Goal: Task Accomplishment & Management: Complete application form

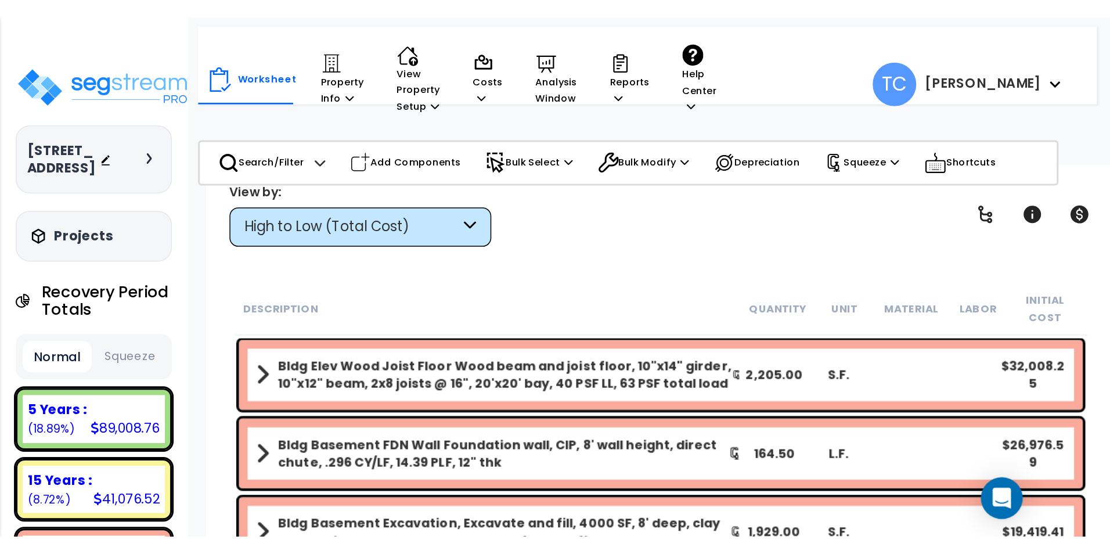
scroll to position [17, 0]
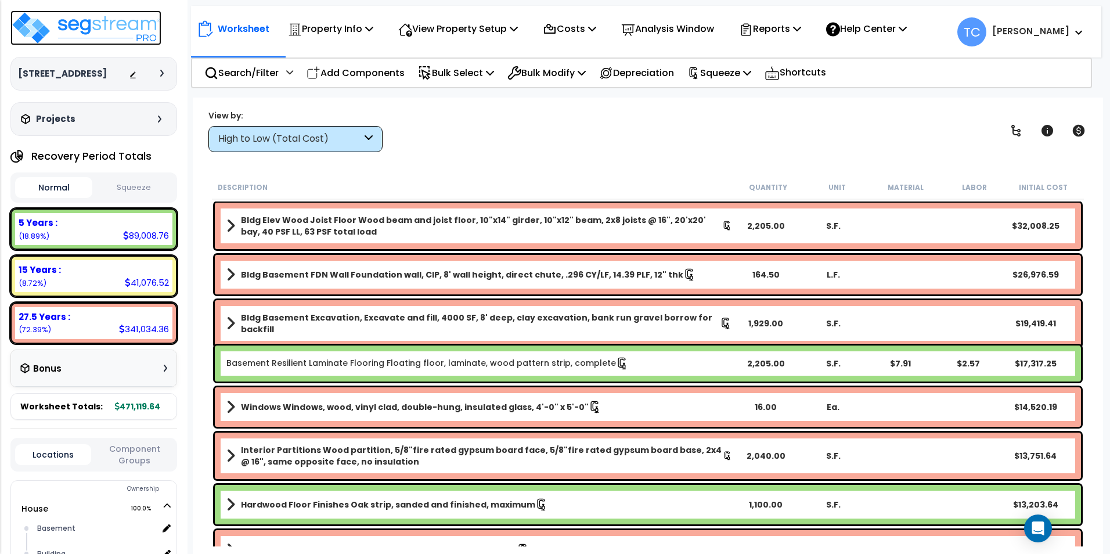
click at [71, 34] on img at bounding box center [85, 27] width 151 height 35
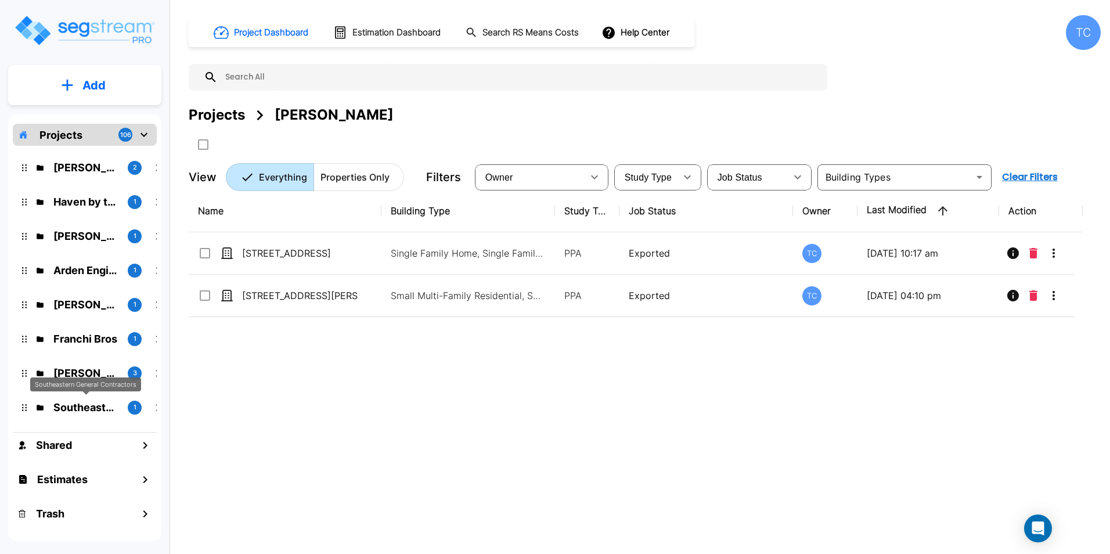
click at [84, 415] on p "Southeastern General Contractors" at bounding box center [85, 408] width 65 height 16
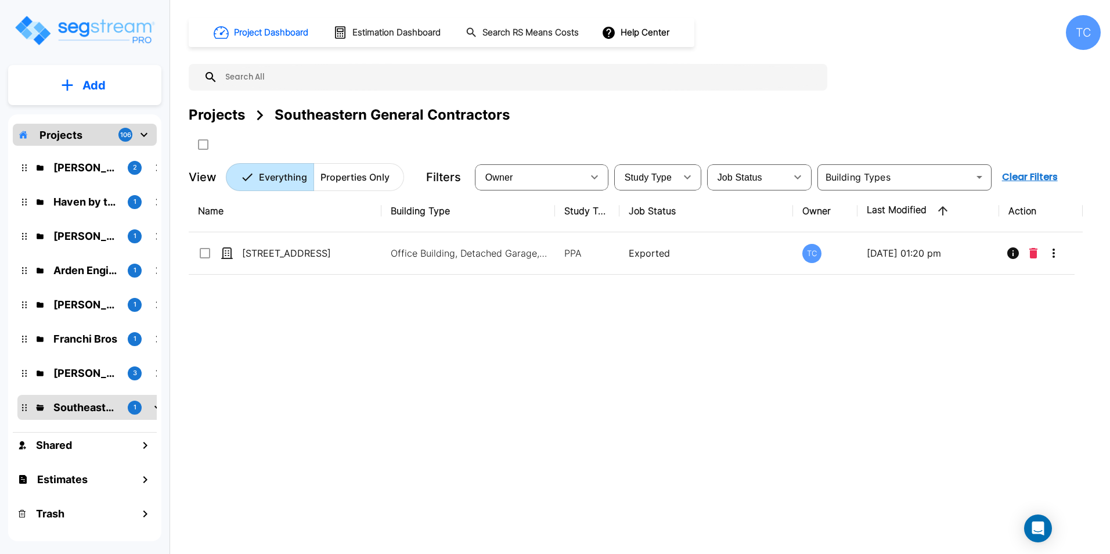
click at [285, 258] on p "[STREET_ADDRESS]" at bounding box center [300, 253] width 116 height 14
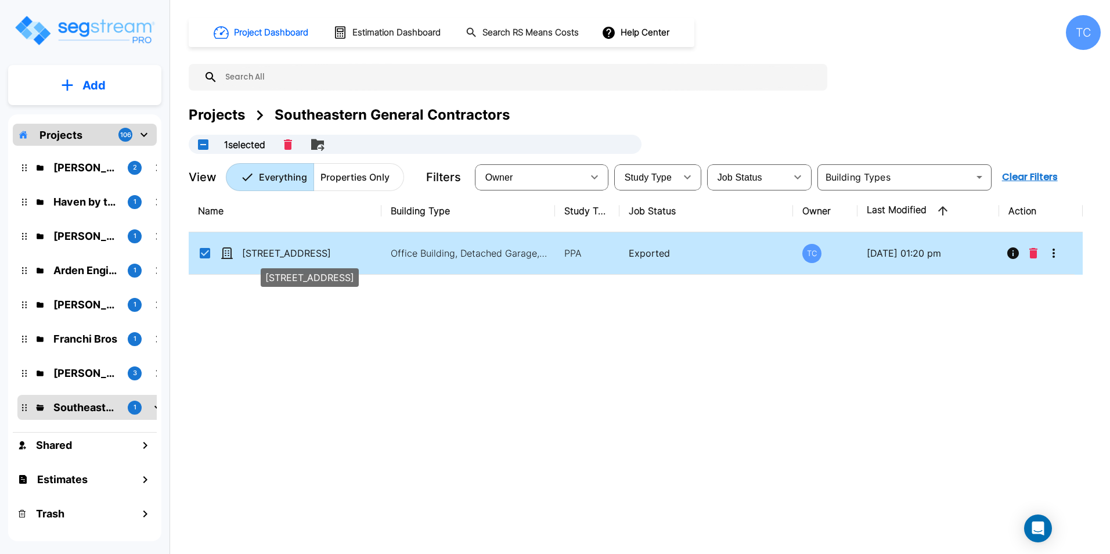
click at [271, 252] on p "[STREET_ADDRESS]" at bounding box center [300, 253] width 116 height 14
checkbox input "false"
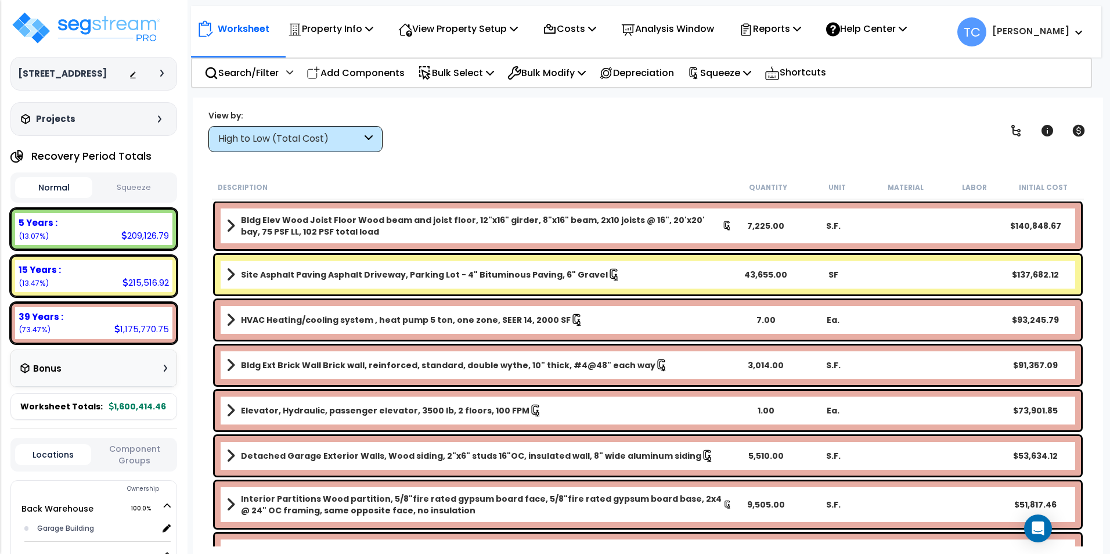
click at [340, 31] on p "Property Info" at bounding box center [330, 29] width 85 height 16
click at [487, 28] on p "View Property Setup" at bounding box center [458, 29] width 120 height 16
click at [472, 55] on link "Building Setup" at bounding box center [450, 55] width 115 height 23
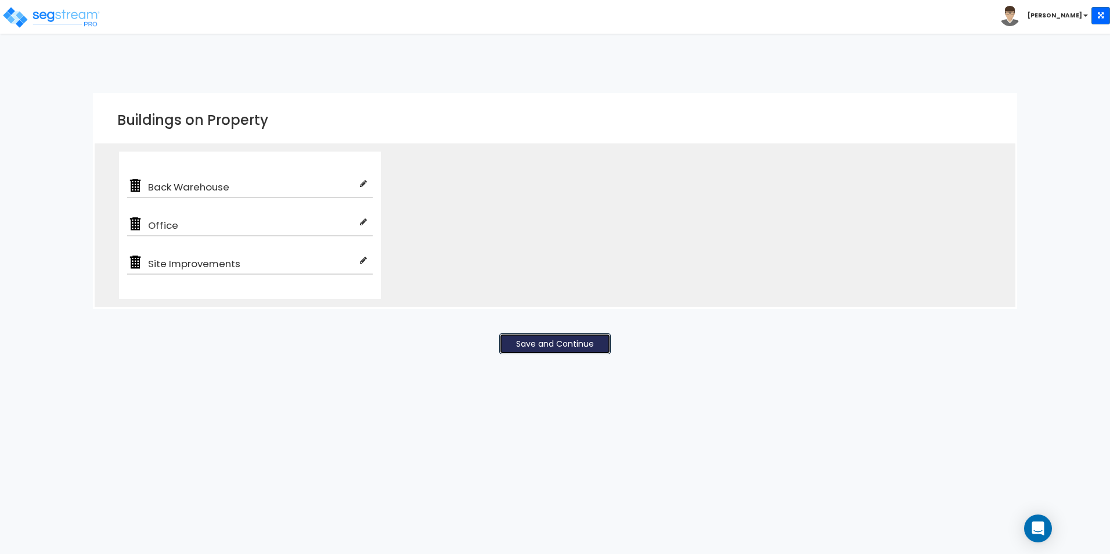
click at [557, 344] on button "Save and Continue" at bounding box center [555, 343] width 112 height 21
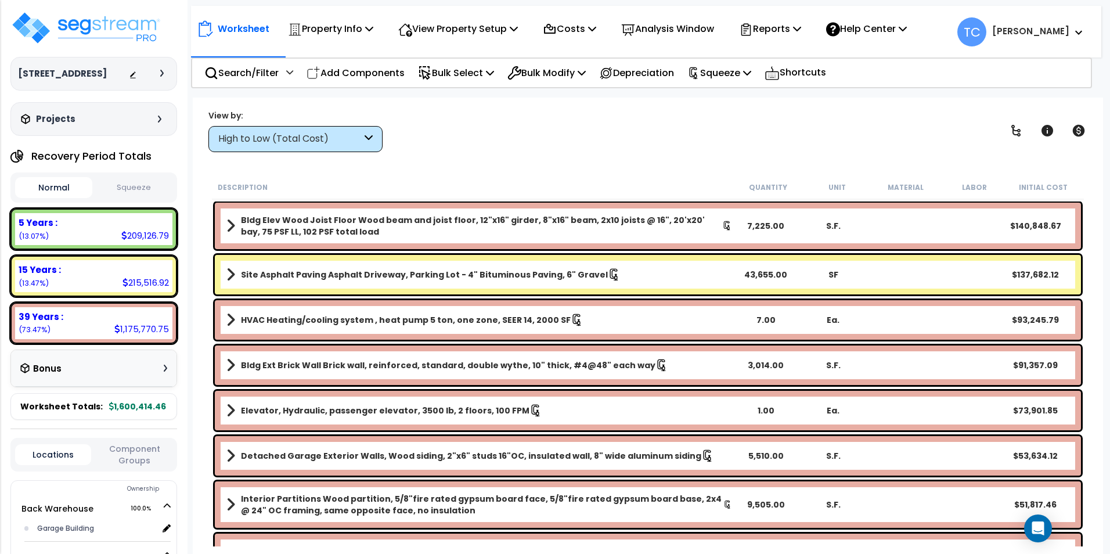
click at [346, 28] on p "Property Info" at bounding box center [330, 29] width 85 height 16
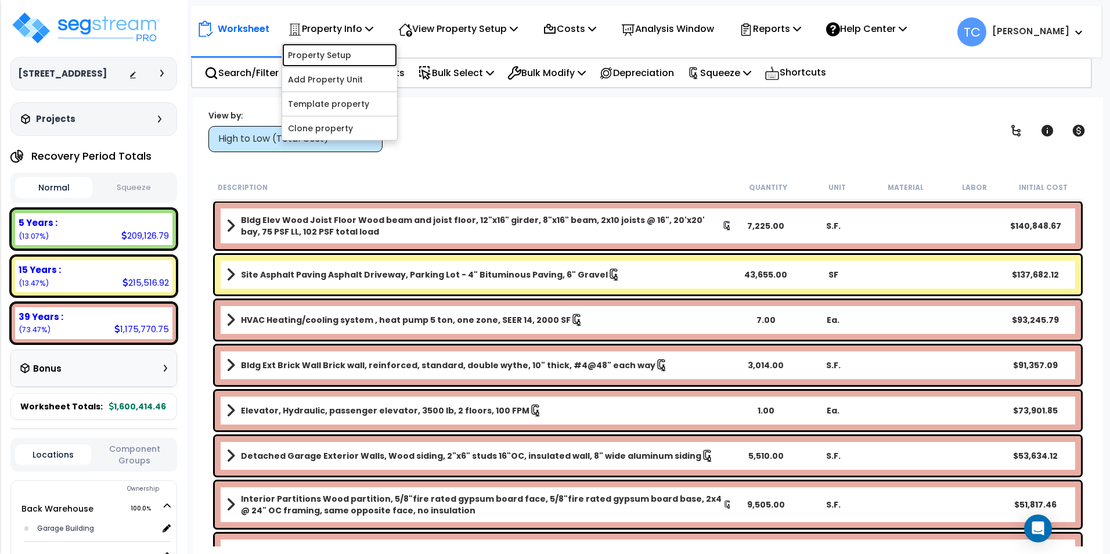
click at [350, 54] on link "Property Setup" at bounding box center [339, 55] width 115 height 23
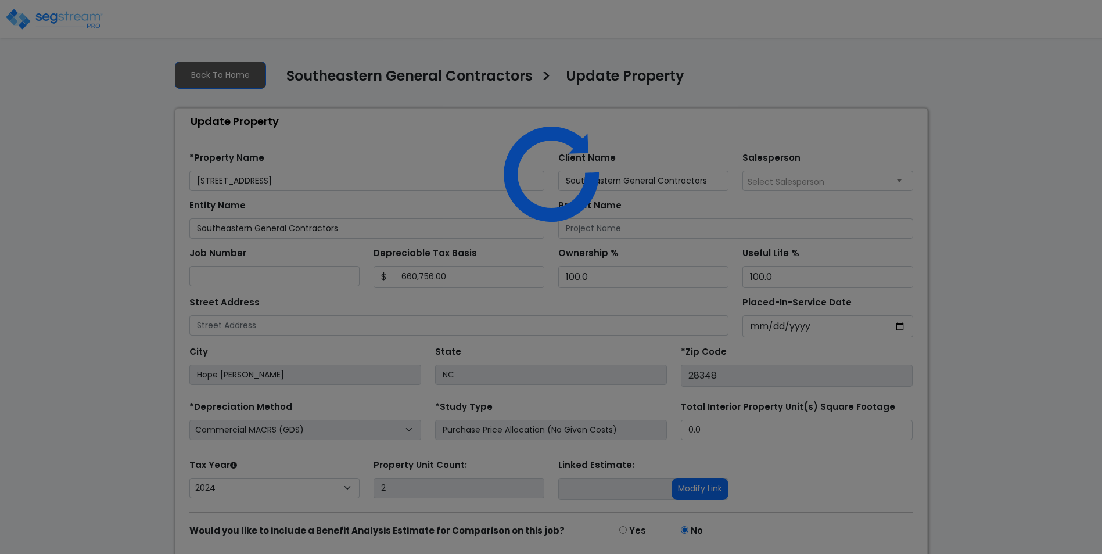
select select "2024"
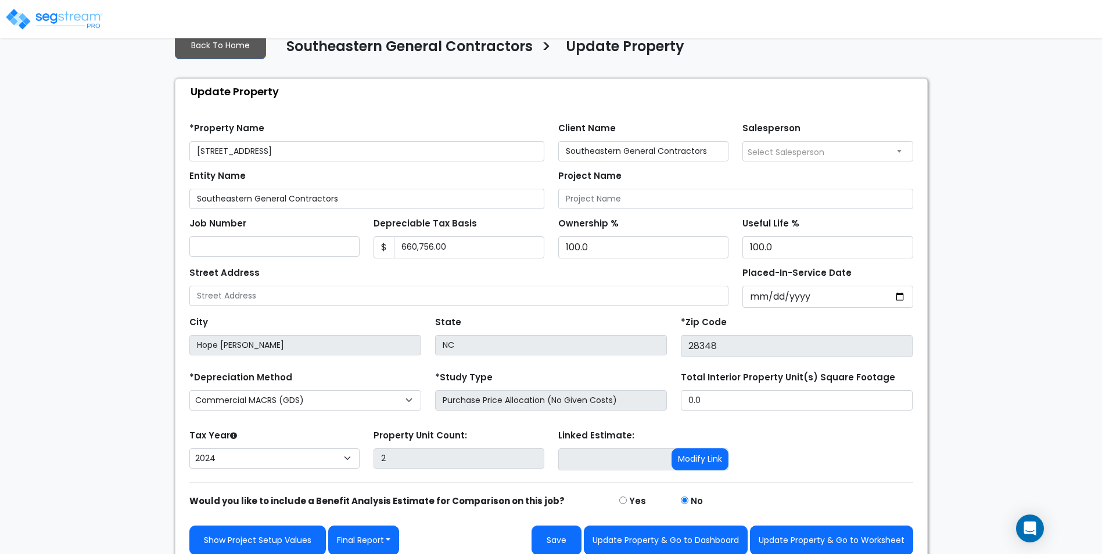
scroll to position [41, 0]
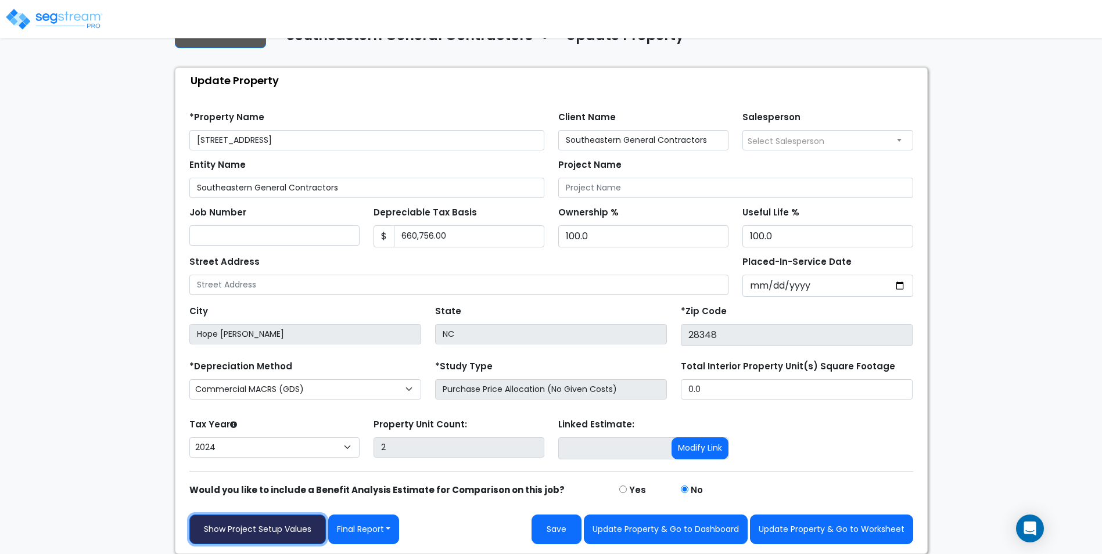
click at [272, 523] on link "Show Project Setup Values" at bounding box center [257, 530] width 136 height 30
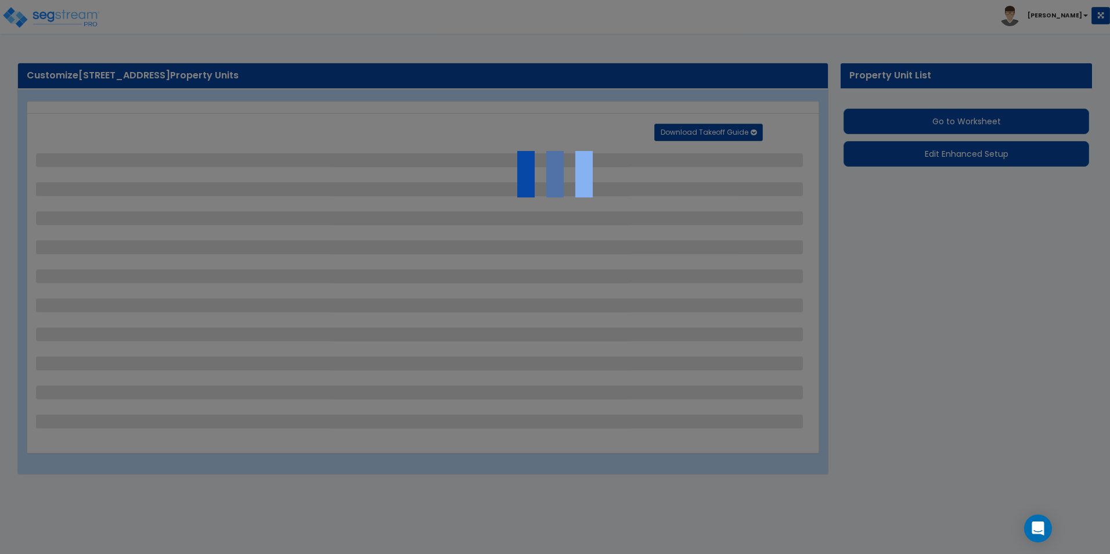
select select "2"
select select "1"
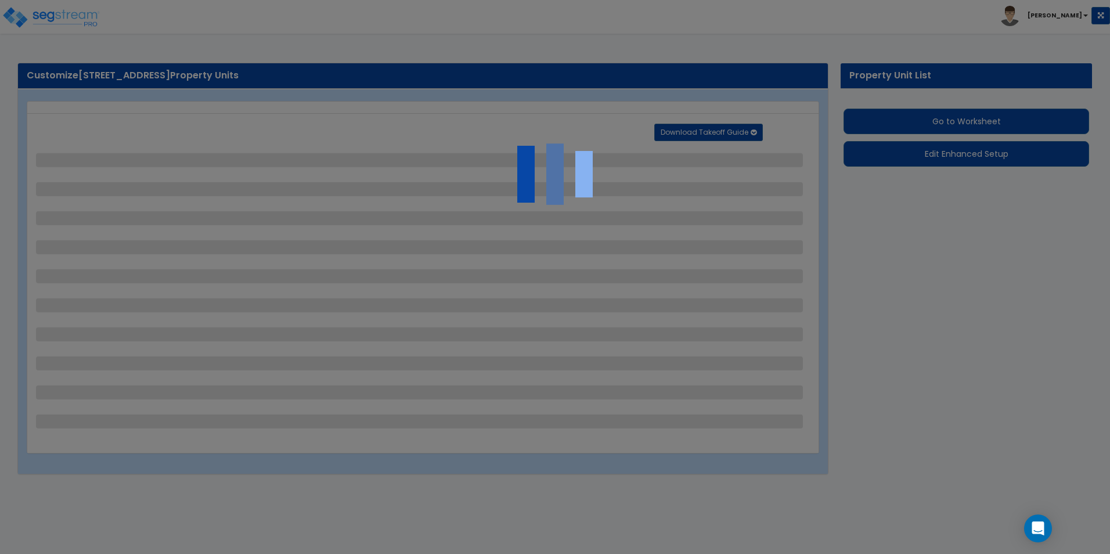
select select "2"
select select "1"
select select "4"
select select "2"
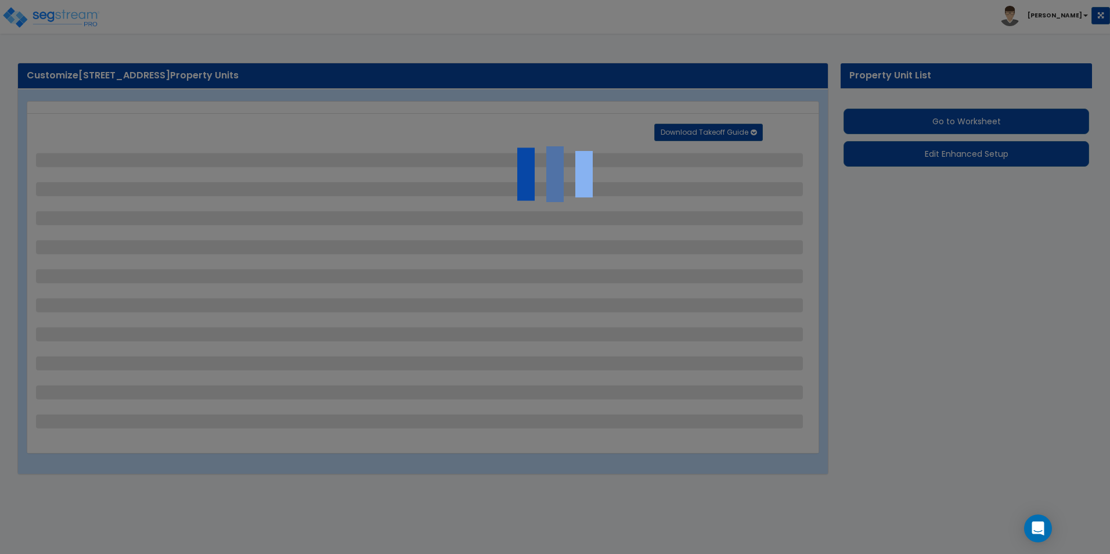
select select "4"
select select "1"
select select "2"
select select "5"
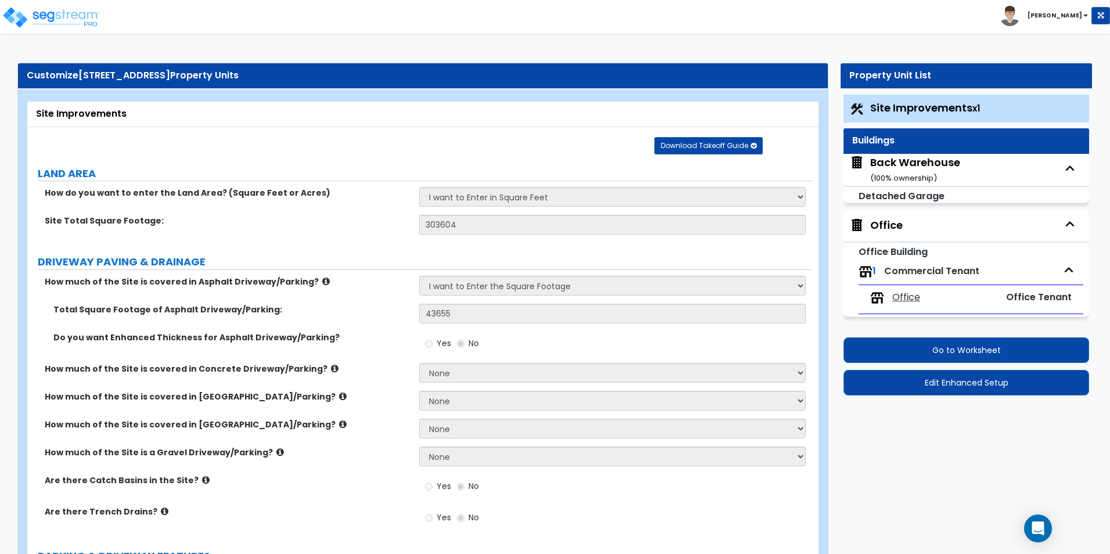
click at [914, 166] on div "Back Warehouse ( 100 % ownership)" at bounding box center [916, 170] width 90 height 30
select select "1"
select select "4"
select select "1"
select select "15"
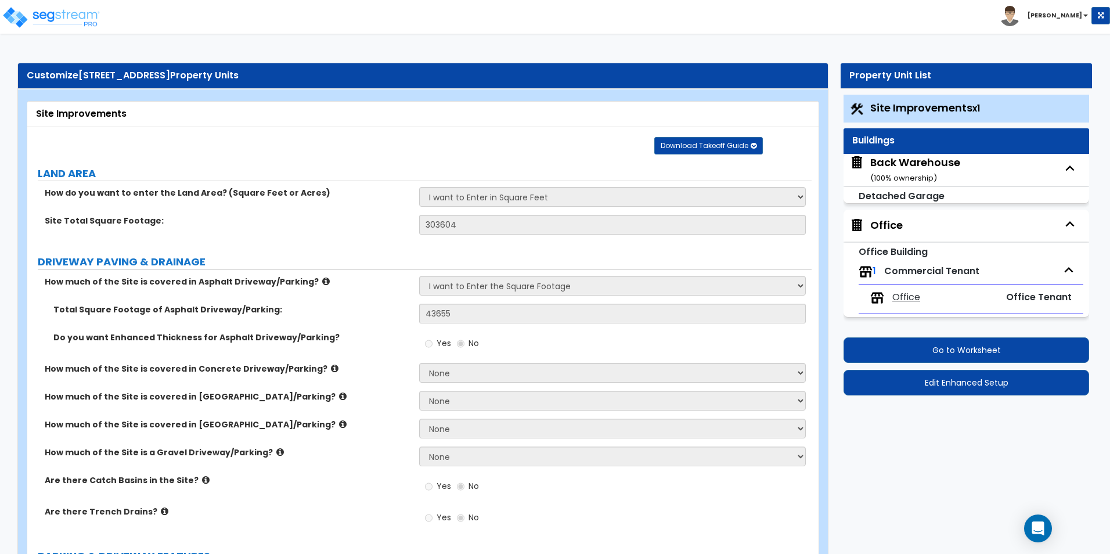
select select "1"
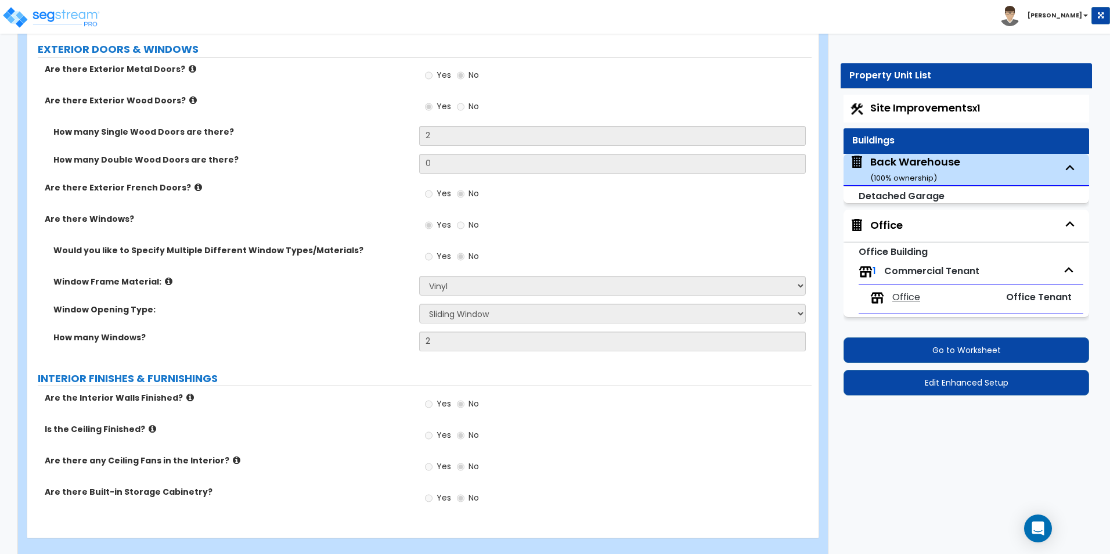
scroll to position [864, 0]
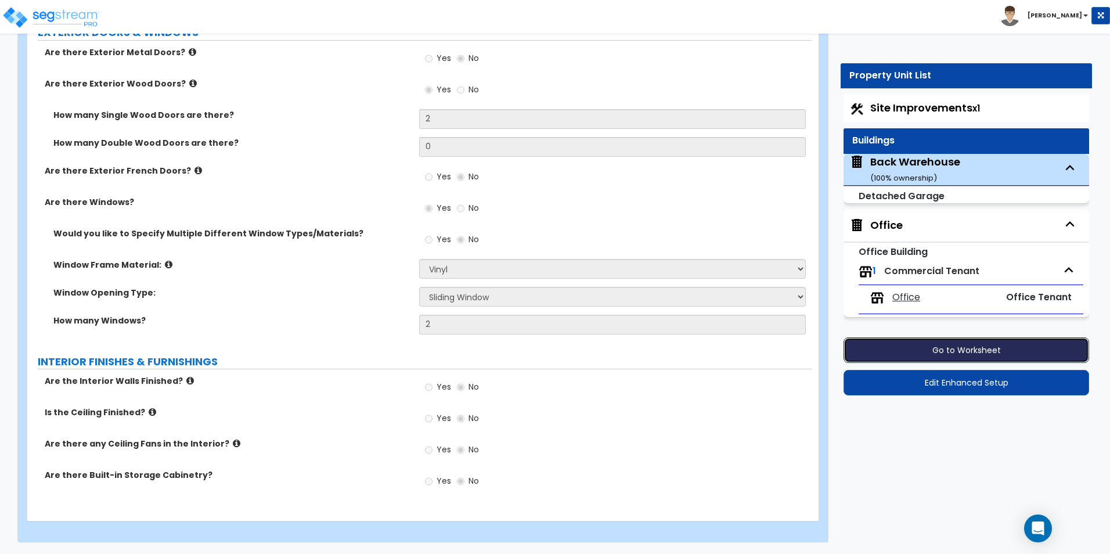
click at [900, 346] on button "Go to Worksheet" at bounding box center [967, 350] width 246 height 26
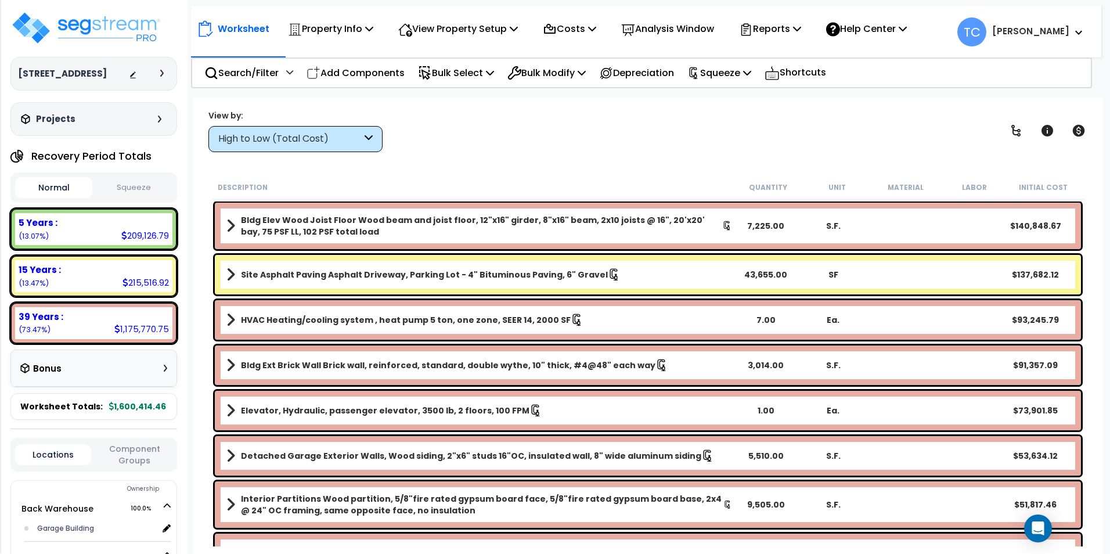
drag, startPoint x: 729, startPoint y: 66, endPoint x: 732, endPoint y: 79, distance: 13.2
click at [729, 66] on p "Squeeze" at bounding box center [720, 73] width 64 height 16
click at [734, 94] on link "Re-squeeze" at bounding box center [739, 98] width 115 height 23
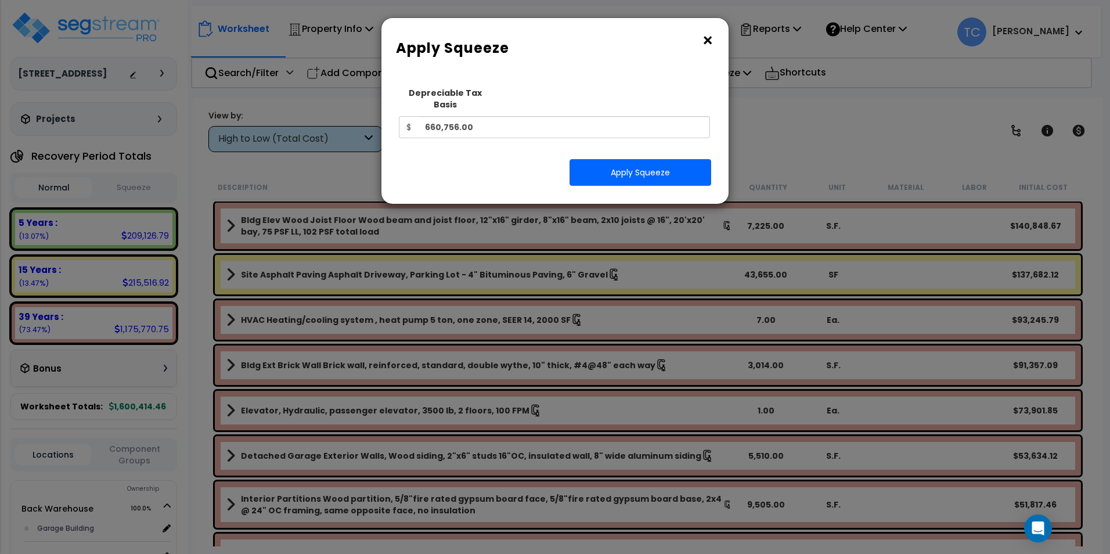
click at [709, 38] on button "×" at bounding box center [708, 40] width 13 height 19
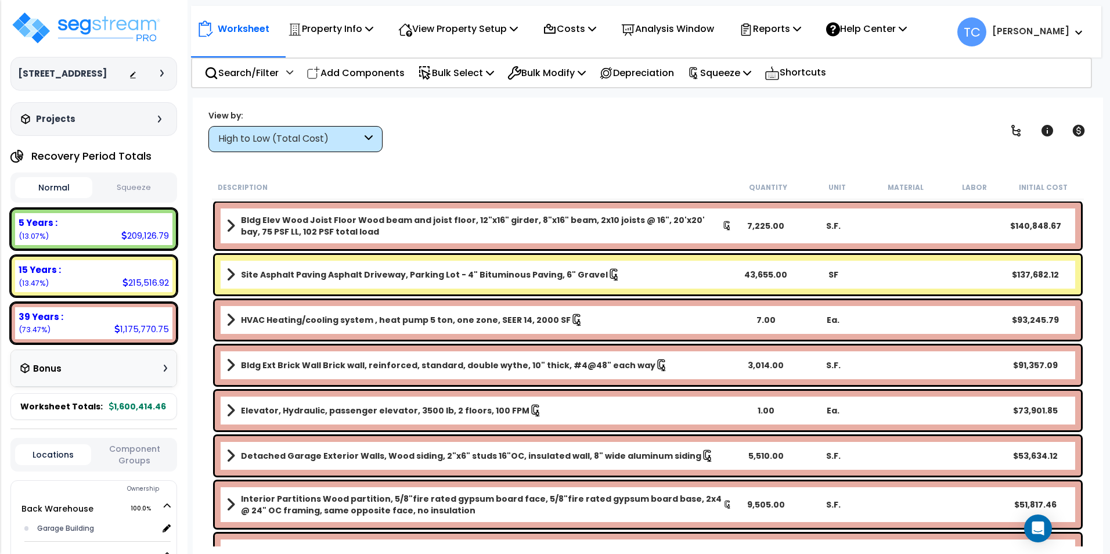
click at [131, 185] on button "Squeeze" at bounding box center [133, 188] width 77 height 20
